Goal: Ask a question

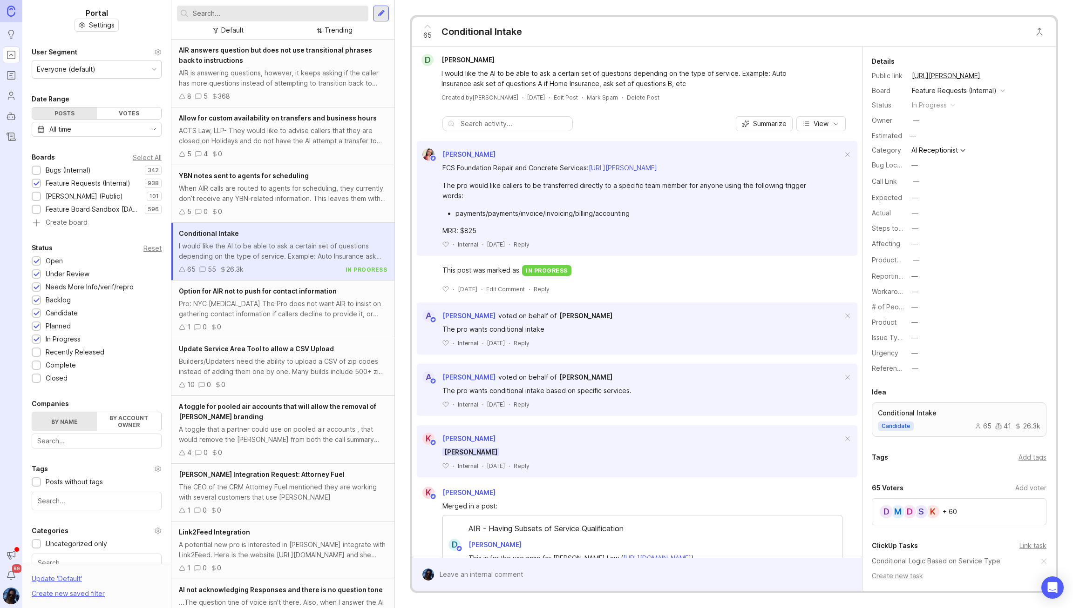
click at [921, 167] on button "—" at bounding box center [931, 165] width 47 height 12
click at [886, 161] on span "Bug Location" at bounding box center [888, 165] width 33 height 10
click at [921, 166] on button "—" at bounding box center [931, 165] width 47 height 12
click at [926, 148] on div "AI Receptionist" at bounding box center [934, 150] width 47 height 7
click at [931, 149] on div "AI Receptionist" at bounding box center [934, 150] width 47 height 7
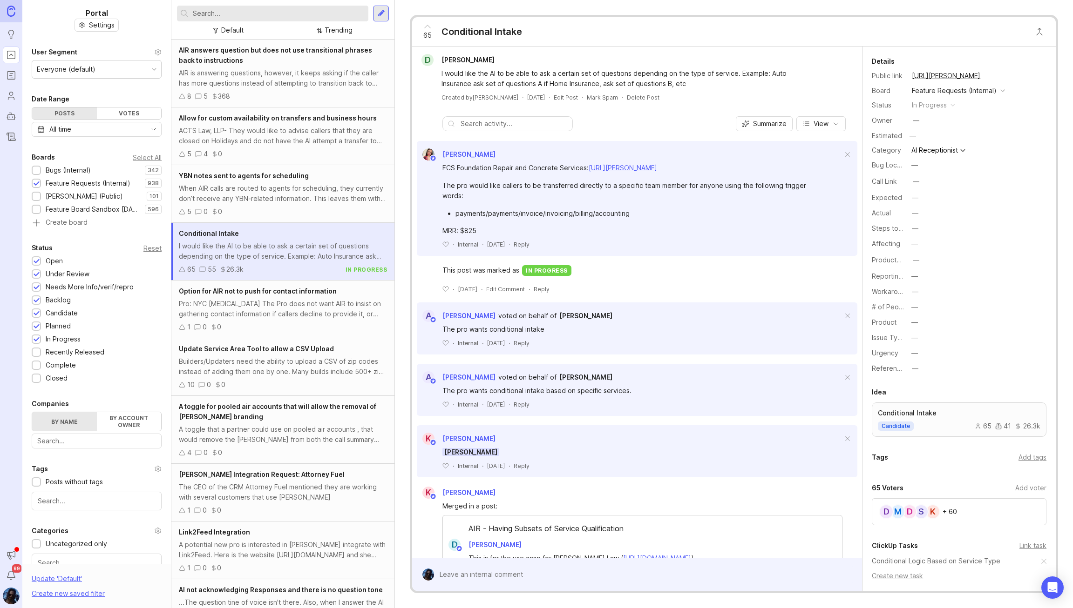
click at [959, 149] on div "AI Receptionist" at bounding box center [938, 150] width 59 height 11
click at [926, 150] on div "Scheduler" at bounding box center [927, 150] width 32 height 7
click at [937, 149] on div "Virtual Receptionists" at bounding box center [942, 150] width 63 height 7
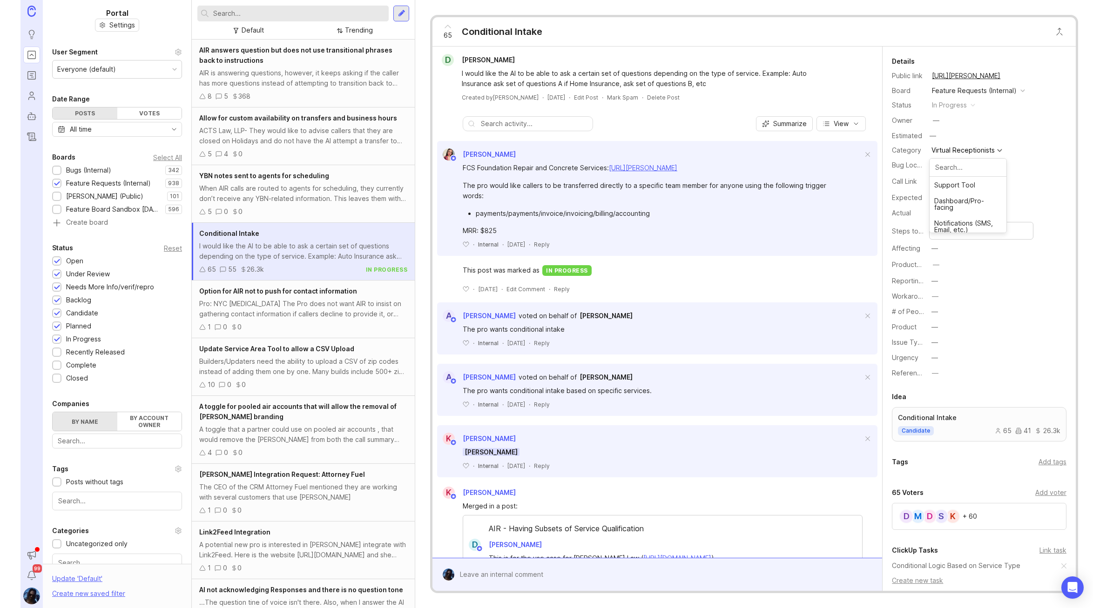
scroll to position [93, 0]
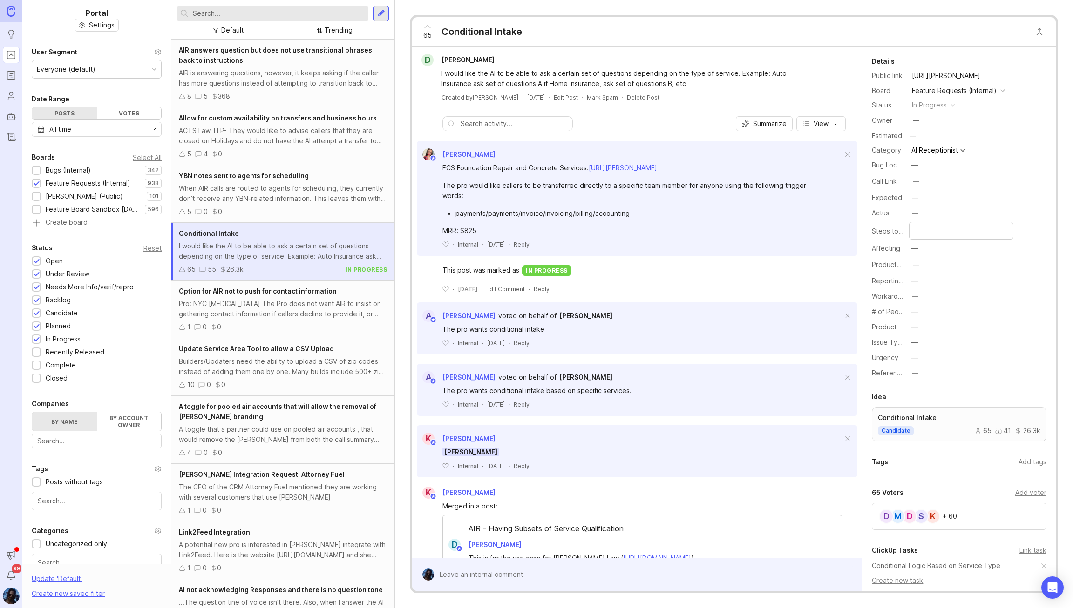
click at [938, 185] on div "Call Link —" at bounding box center [959, 181] width 175 height 15
click at [915, 258] on div "—" at bounding box center [914, 258] width 7 height 10
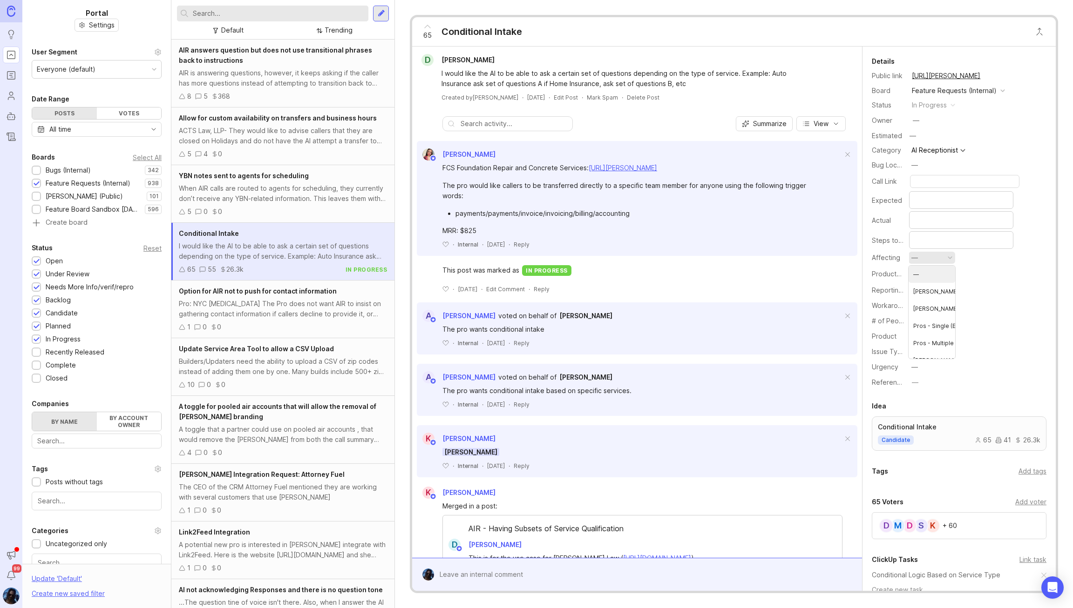
drag, startPoint x: 947, startPoint y: 258, endPoint x: 954, endPoint y: 257, distance: 7.0
click at [947, 258] on button "—" at bounding box center [931, 258] width 47 height 12
click at [923, 275] on div "ProductboardID —" at bounding box center [959, 274] width 175 height 15
click at [919, 291] on button "—" at bounding box center [931, 290] width 47 height 12
click at [931, 287] on button "—" at bounding box center [931, 290] width 47 height 12
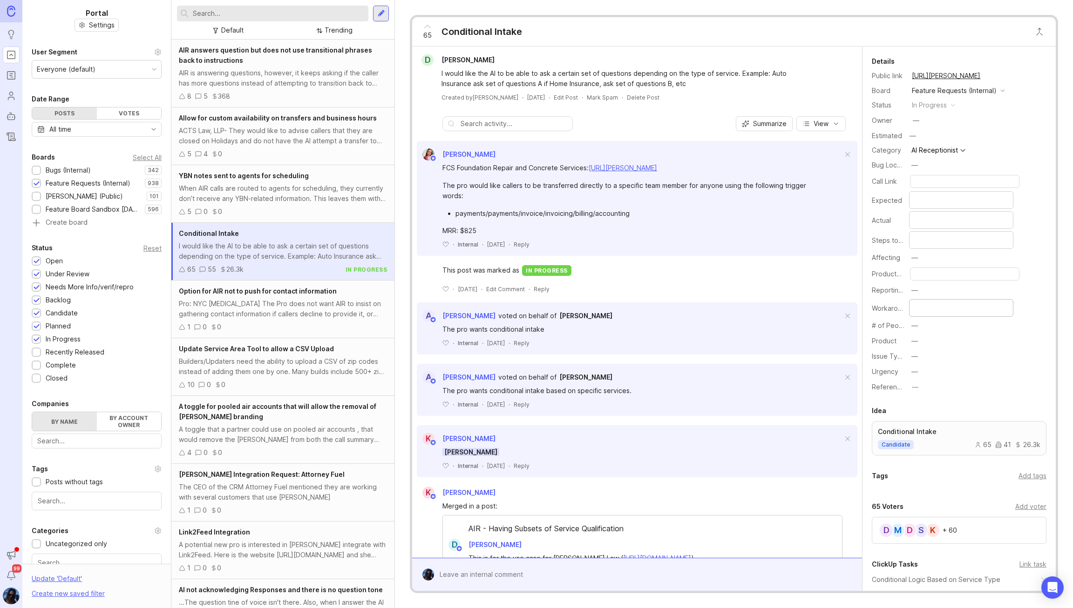
click at [920, 324] on button "—" at bounding box center [931, 326] width 47 height 12
click at [949, 324] on div "button" at bounding box center [949, 326] width 5 height 5
click at [917, 358] on div "—" at bounding box center [914, 357] width 7 height 10
click at [991, 347] on div "Product —" at bounding box center [959, 341] width 175 height 13
click at [912, 372] on div "—" at bounding box center [914, 372] width 7 height 10
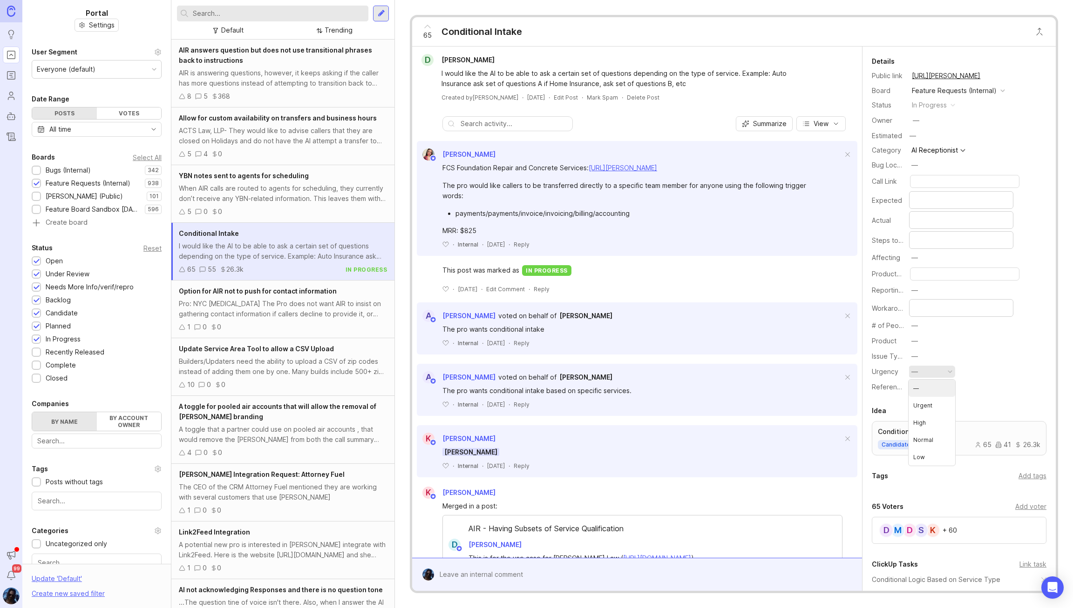
click at [893, 369] on label "Urgency" at bounding box center [885, 372] width 27 height 8
drag, startPoint x: 894, startPoint y: 372, endPoint x: 876, endPoint y: 372, distance: 17.7
click at [876, 372] on label "Urgency" at bounding box center [885, 372] width 27 height 8
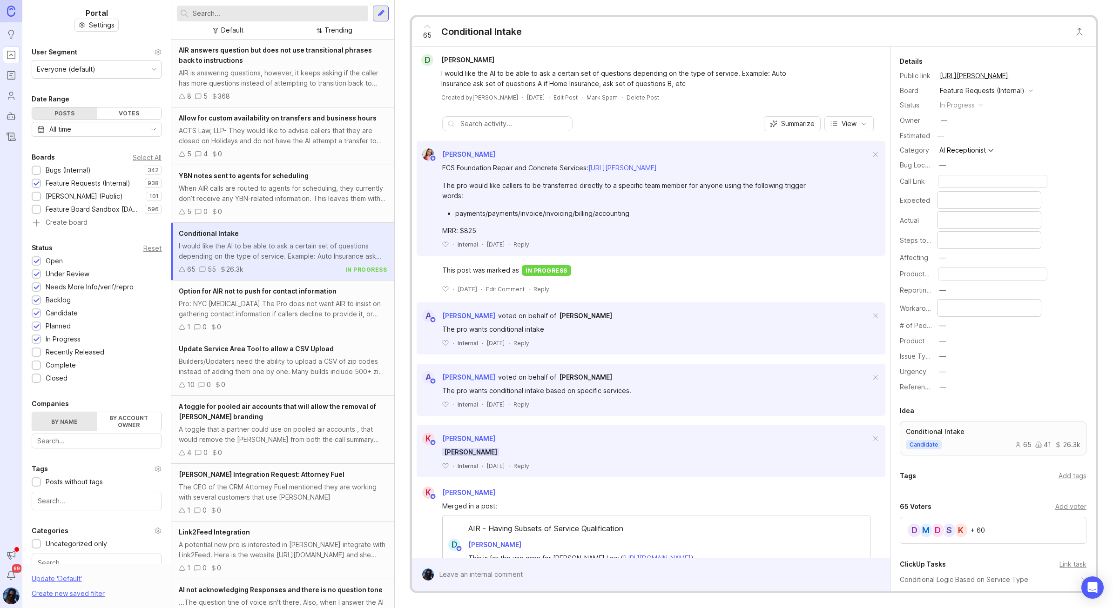
click at [949, 256] on button "—" at bounding box center [960, 258] width 47 height 12
click at [1062, 235] on div "Steps to Reproduce" at bounding box center [993, 240] width 187 height 18
